Goal: Download file/media

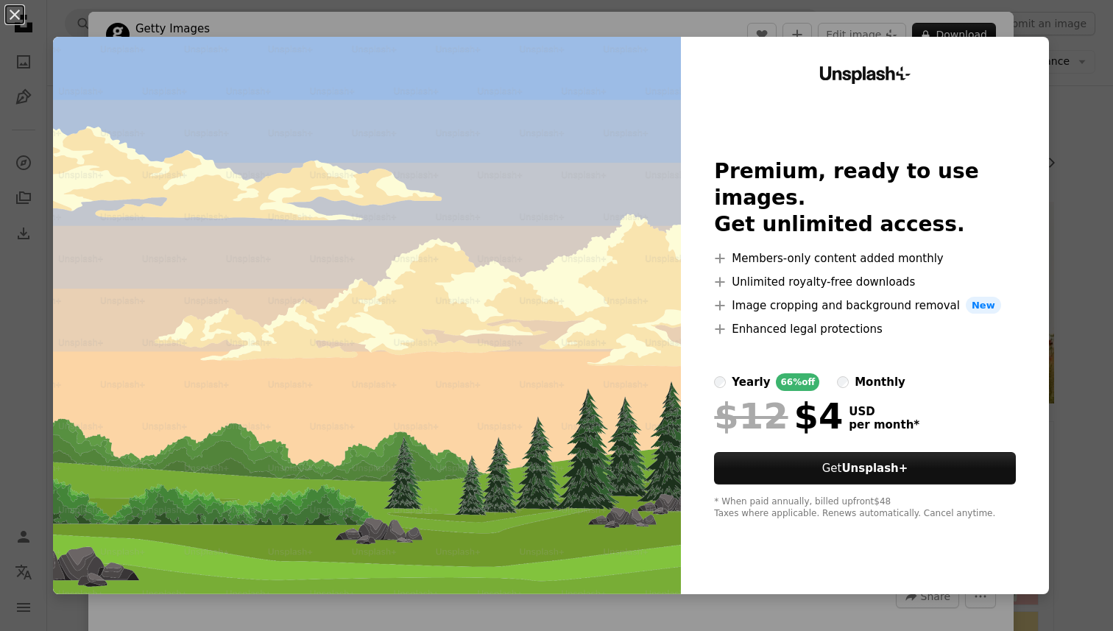
scroll to position [251, 0]
click at [22, 15] on button "An X shape" at bounding box center [15, 15] width 18 height 18
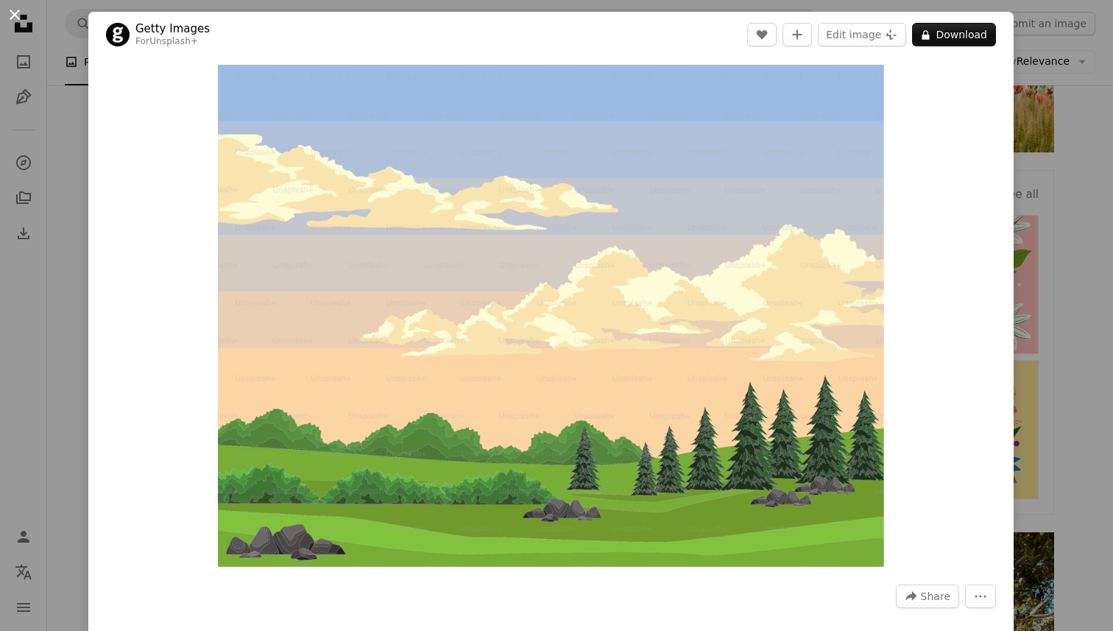
click at [13, 14] on button "An X shape" at bounding box center [15, 15] width 18 height 18
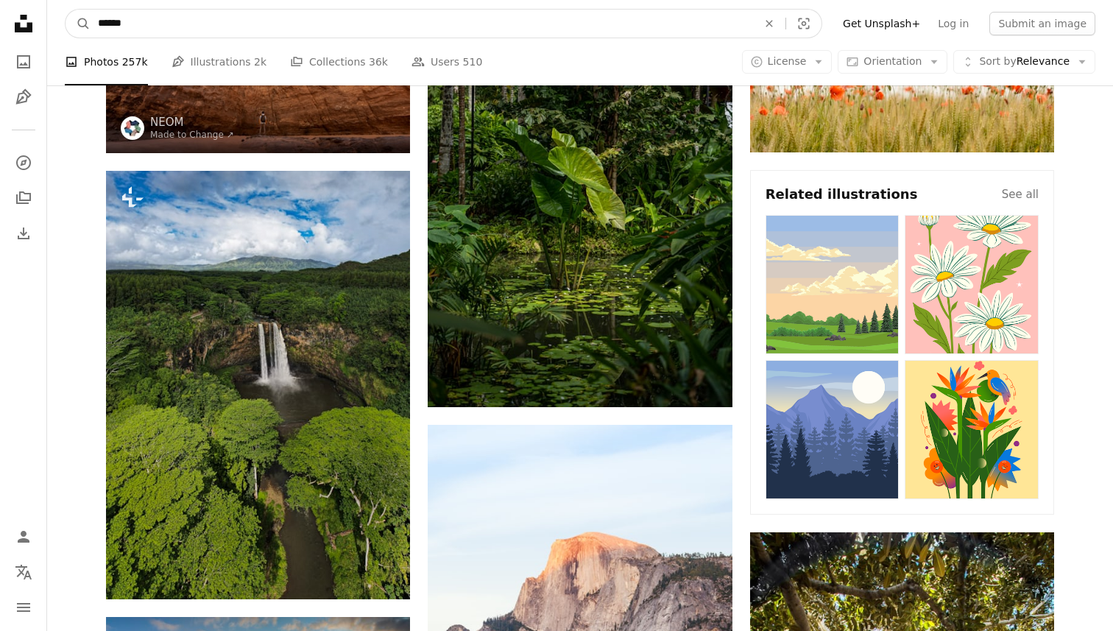
click at [129, 21] on input "******" at bounding box center [422, 24] width 663 height 28
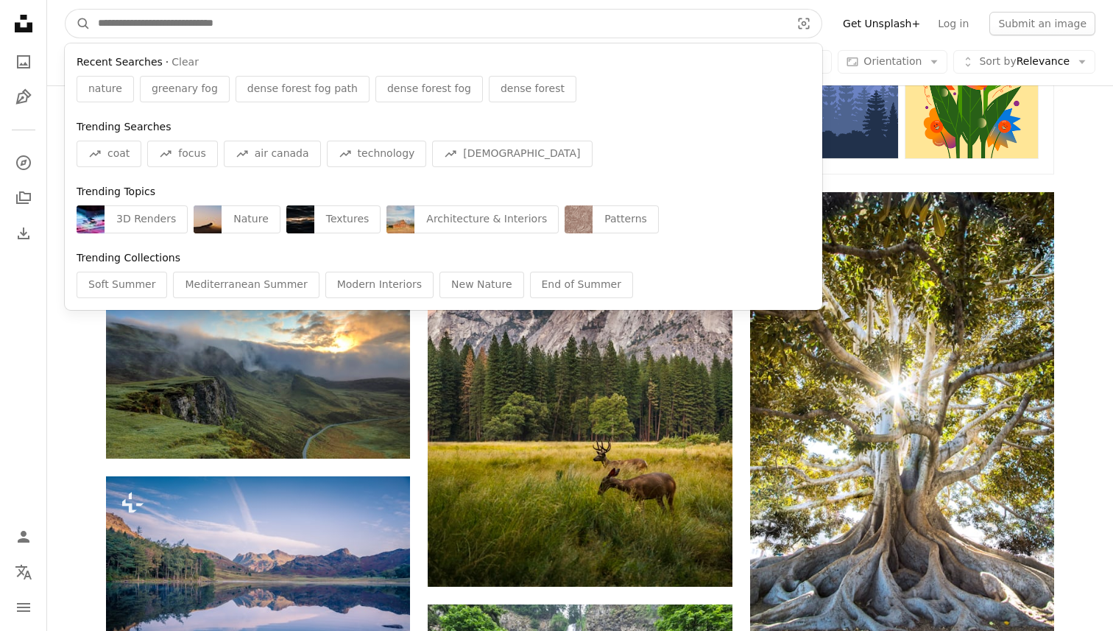
scroll to position [772, 0]
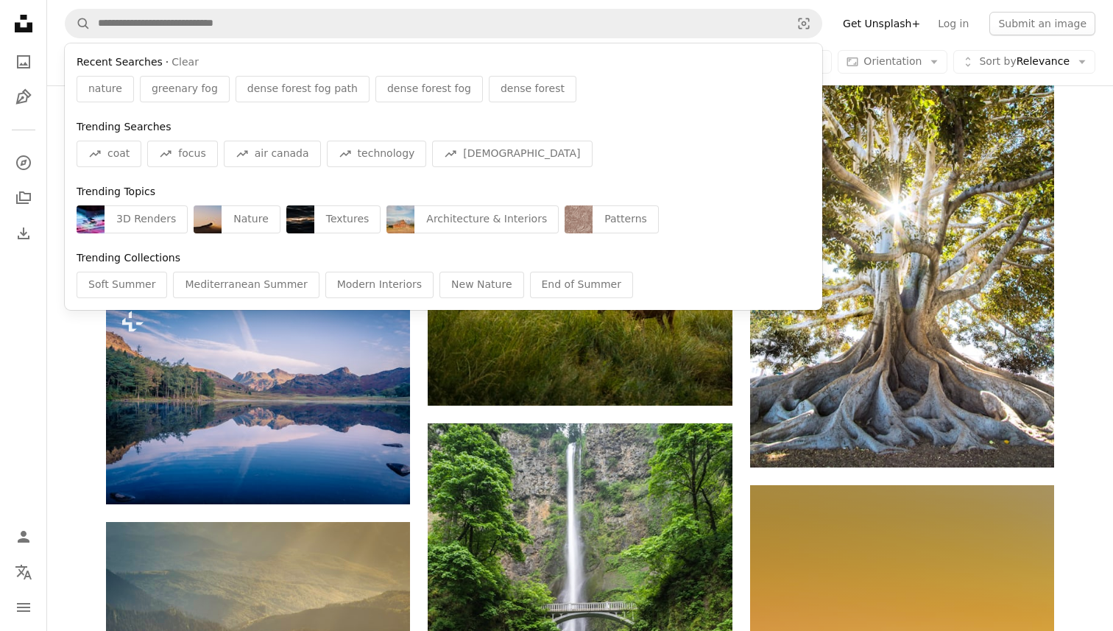
click at [3, 437] on nav "Unsplash logo Unsplash Home A photo Pen Tool A compass A stack of folders Downl…" at bounding box center [23, 315] width 47 height 631
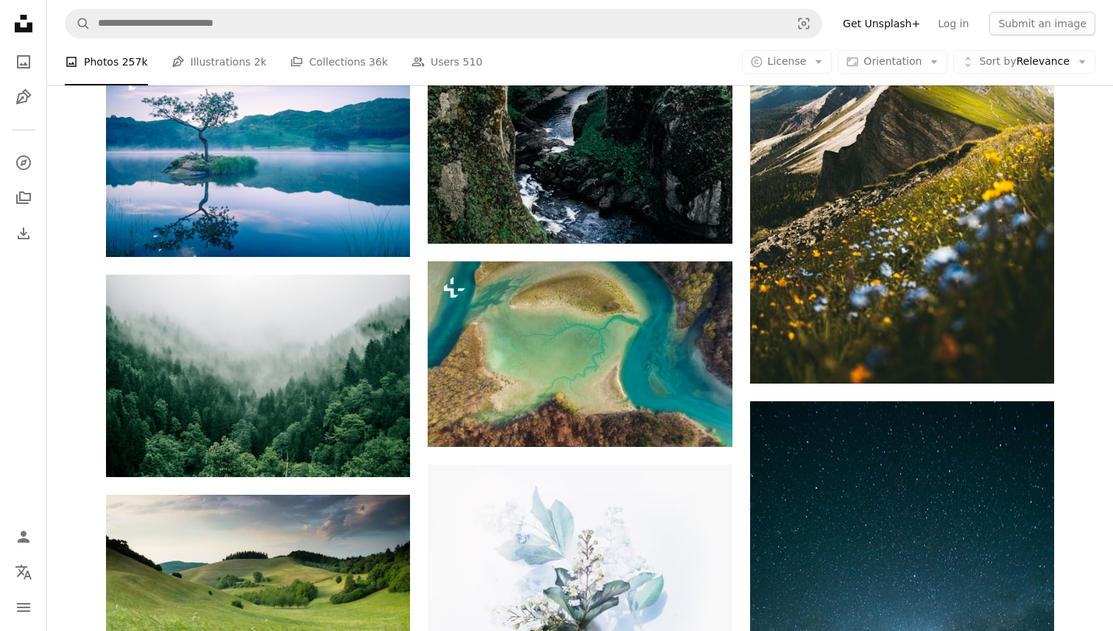
scroll to position [5484, 0]
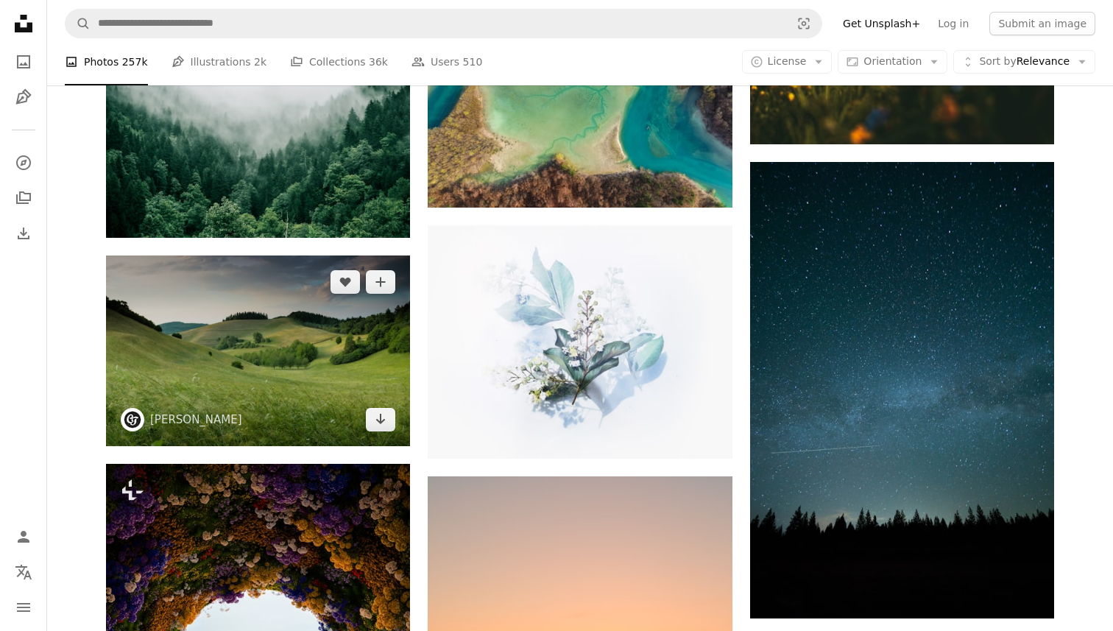
click at [271, 373] on img at bounding box center [258, 350] width 304 height 191
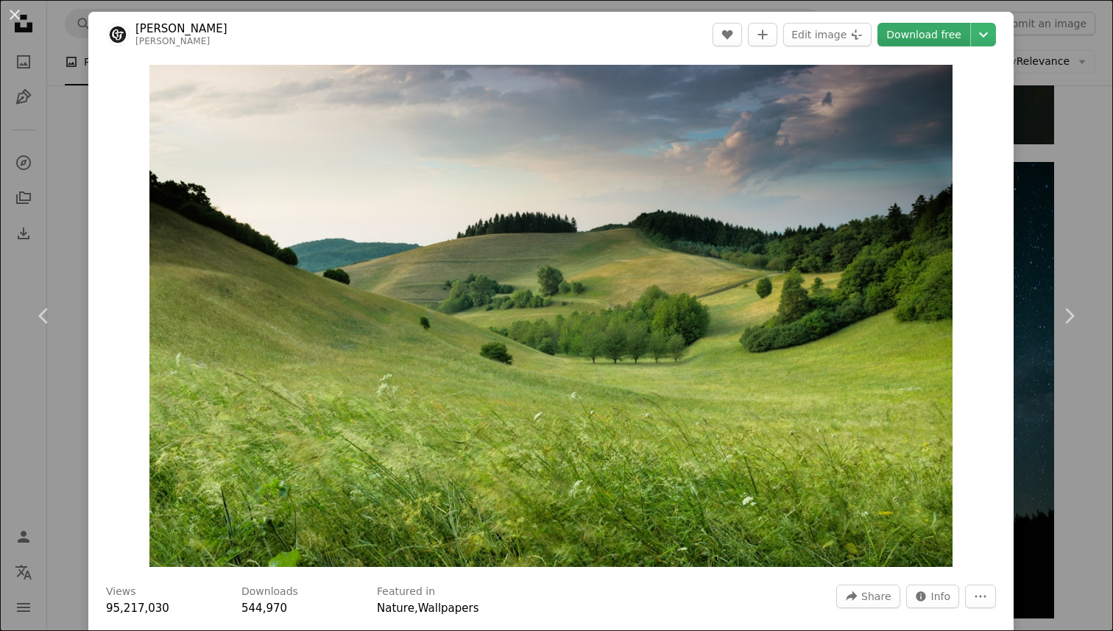
click at [910, 39] on link "Download free" at bounding box center [924, 35] width 93 height 24
